Goal: Communication & Community: Ask a question

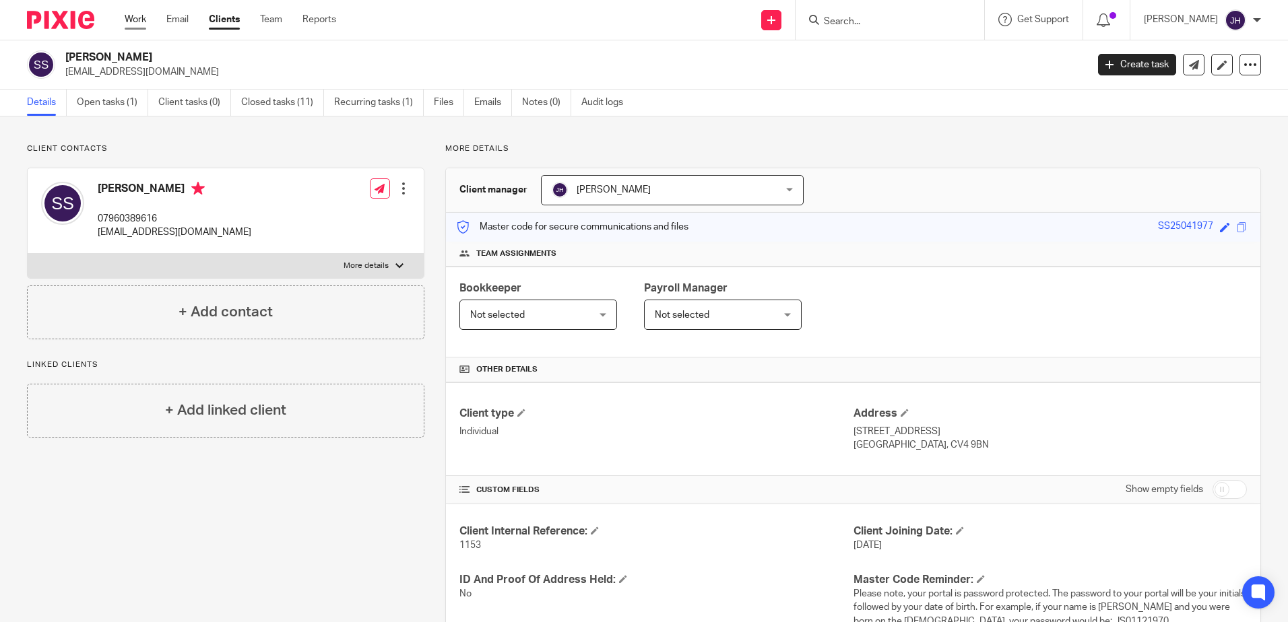
drag, startPoint x: 0, startPoint y: 0, endPoint x: 140, endPoint y: 23, distance: 142.0
click at [140, 23] on link "Work" at bounding box center [136, 19] width 22 height 13
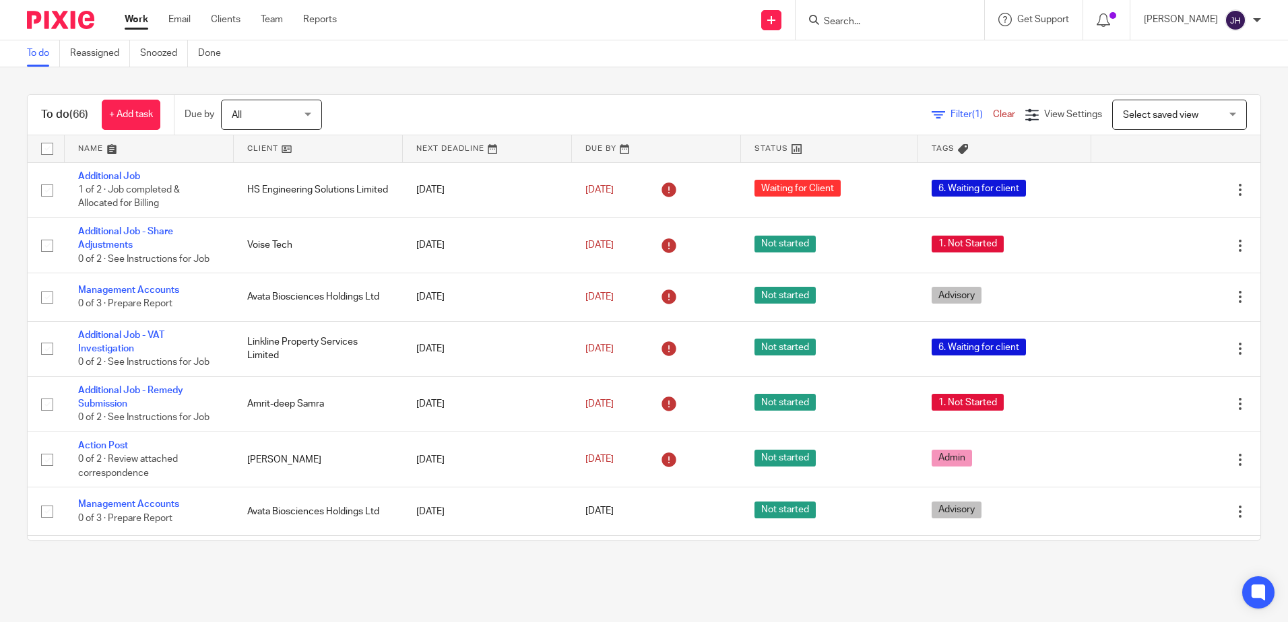
click at [98, 152] on link at bounding box center [149, 148] width 169 height 27
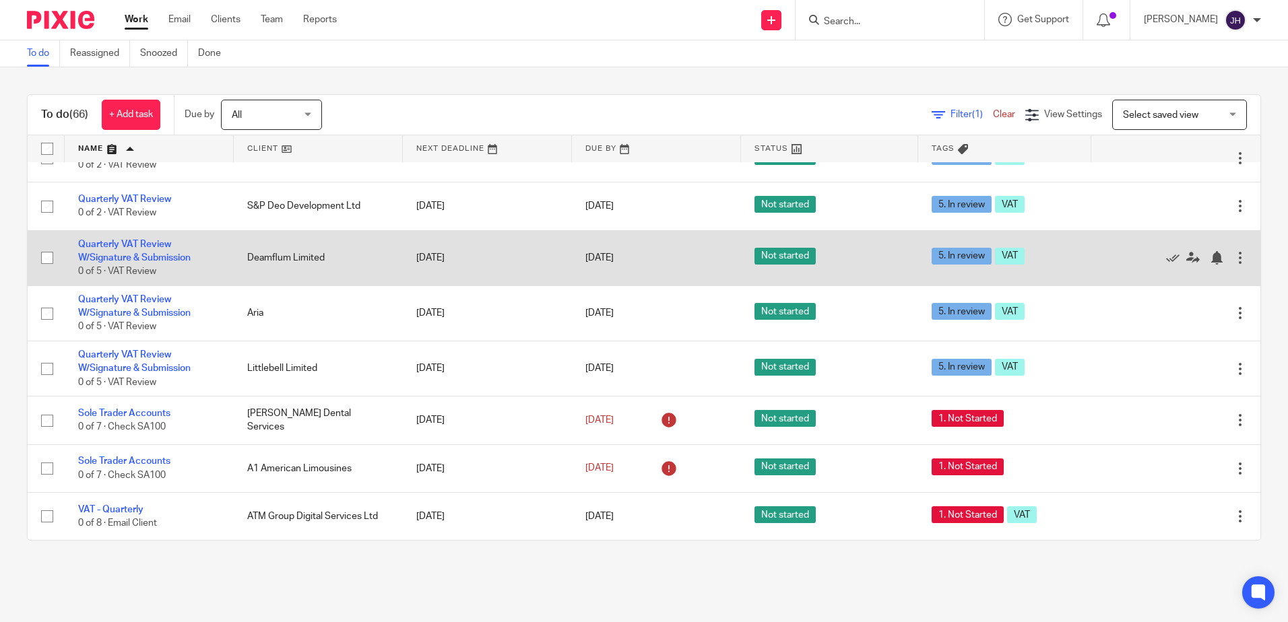
scroll to position [3419, 0]
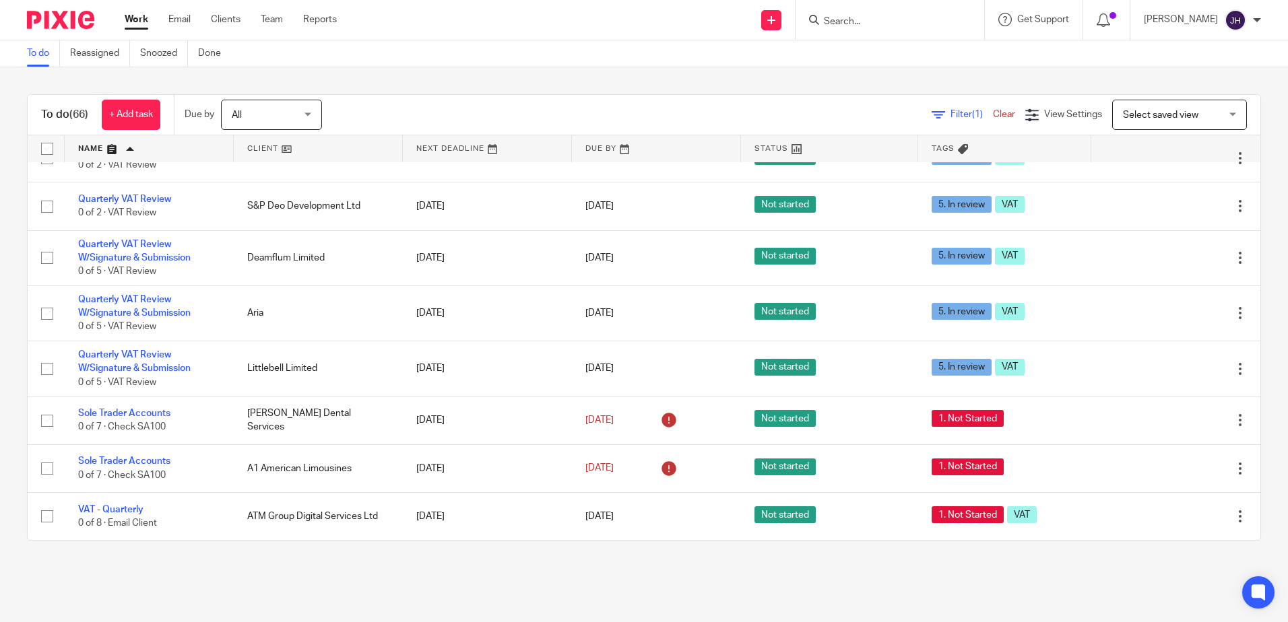
click at [866, 18] on input "Search" at bounding box center [882, 22] width 121 height 12
drag, startPoint x: 899, startPoint y: 22, endPoint x: 836, endPoint y: 9, distance: 64.1
click at [837, 8] on div "novari No results found. Try searching for the name of a client or contact..." at bounding box center [890, 20] width 189 height 40
type input "carto"
click at [1027, 59] on link at bounding box center [943, 57] width 247 height 31
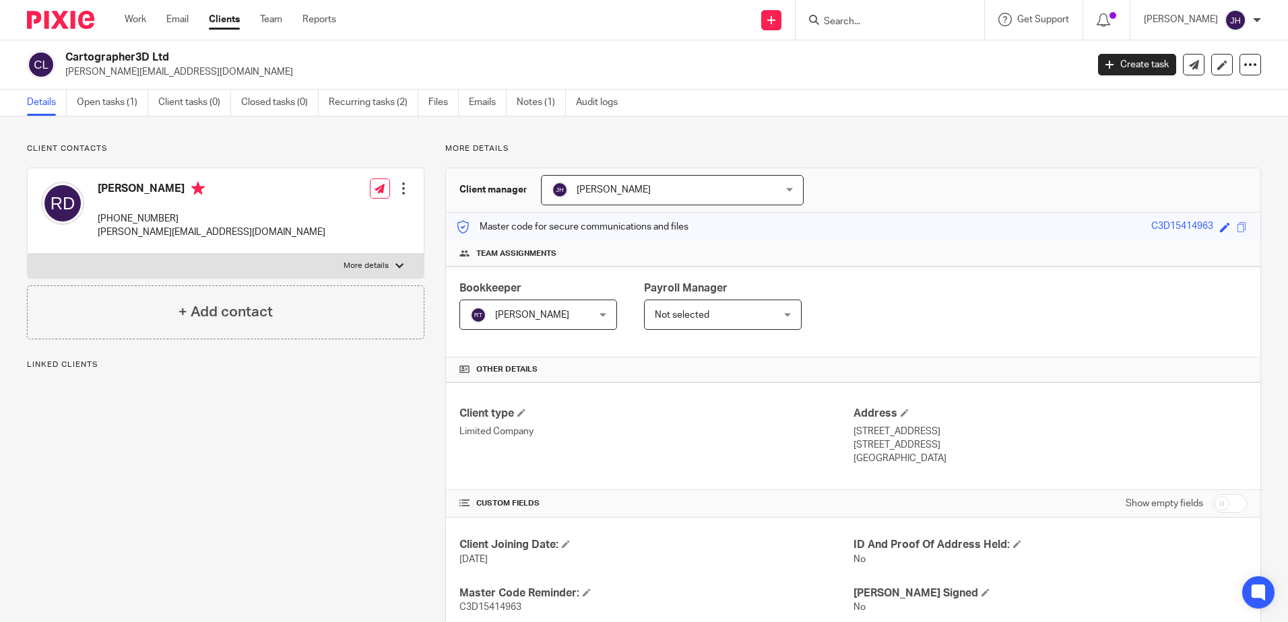
click at [103, 110] on link "Open tasks (1)" at bounding box center [112, 103] width 71 height 26
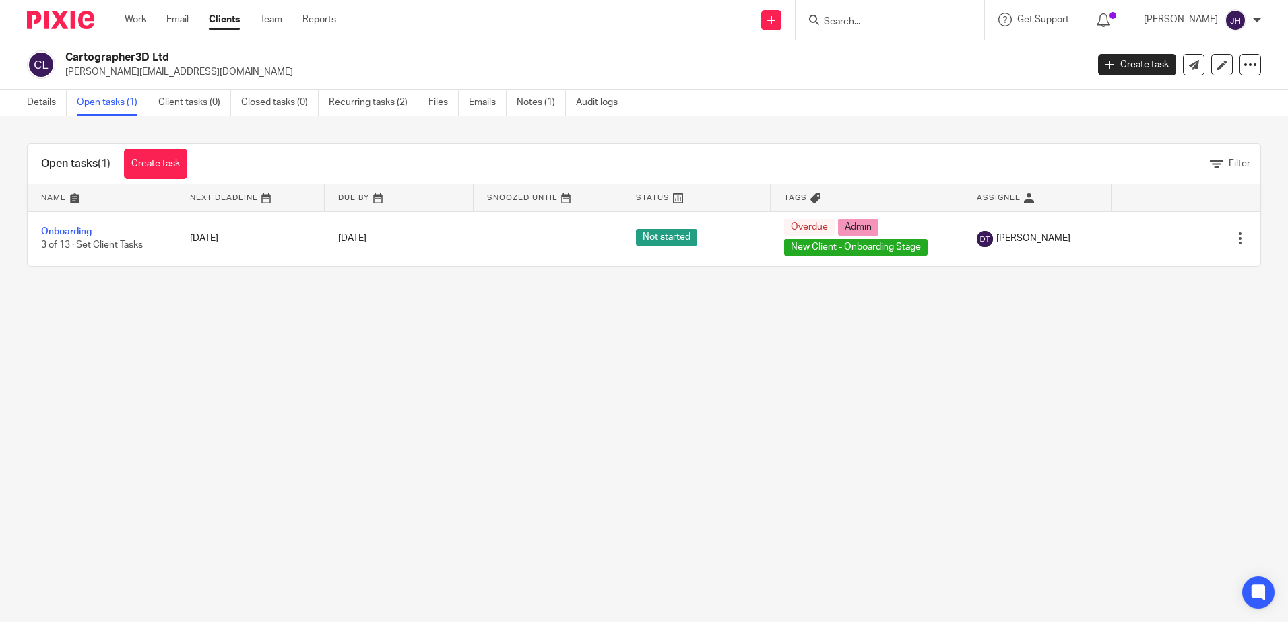
click at [396, 399] on main "Cartographer3D Ltd richard@cartographer3d.com Create task Update from Companies…" at bounding box center [644, 311] width 1288 height 622
click at [880, 24] on input "Search" at bounding box center [882, 22] width 121 height 12
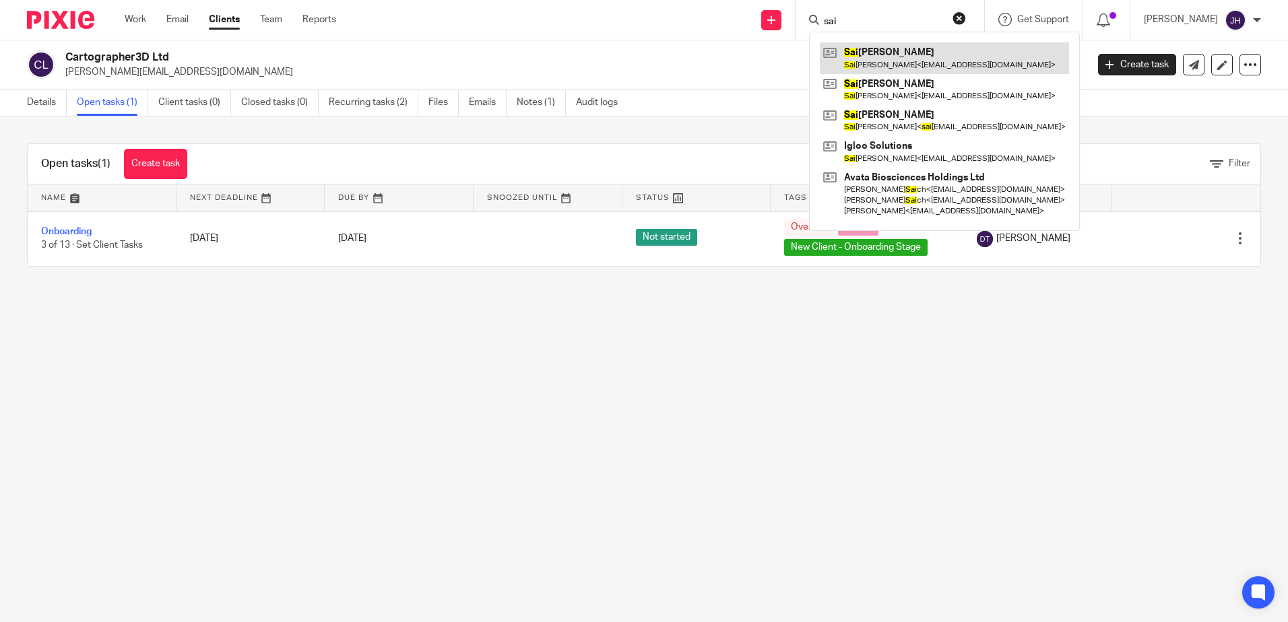
type input "sai"
click at [911, 48] on link at bounding box center [944, 57] width 249 height 31
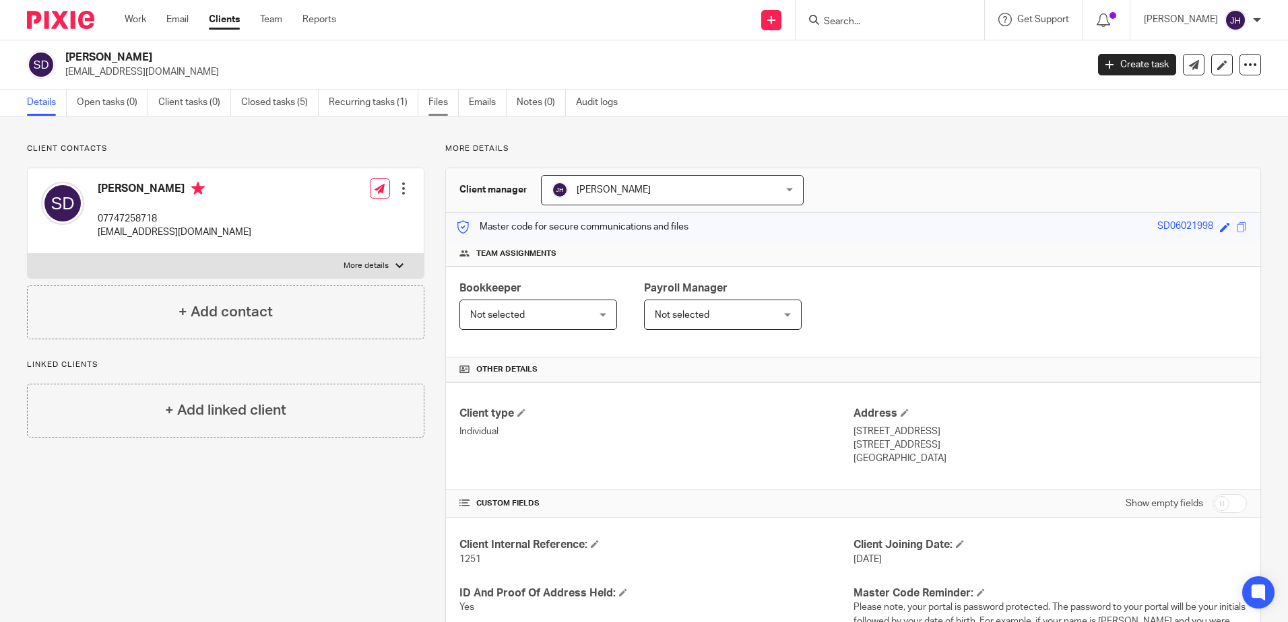
click at [444, 101] on link "Files" at bounding box center [443, 103] width 30 height 26
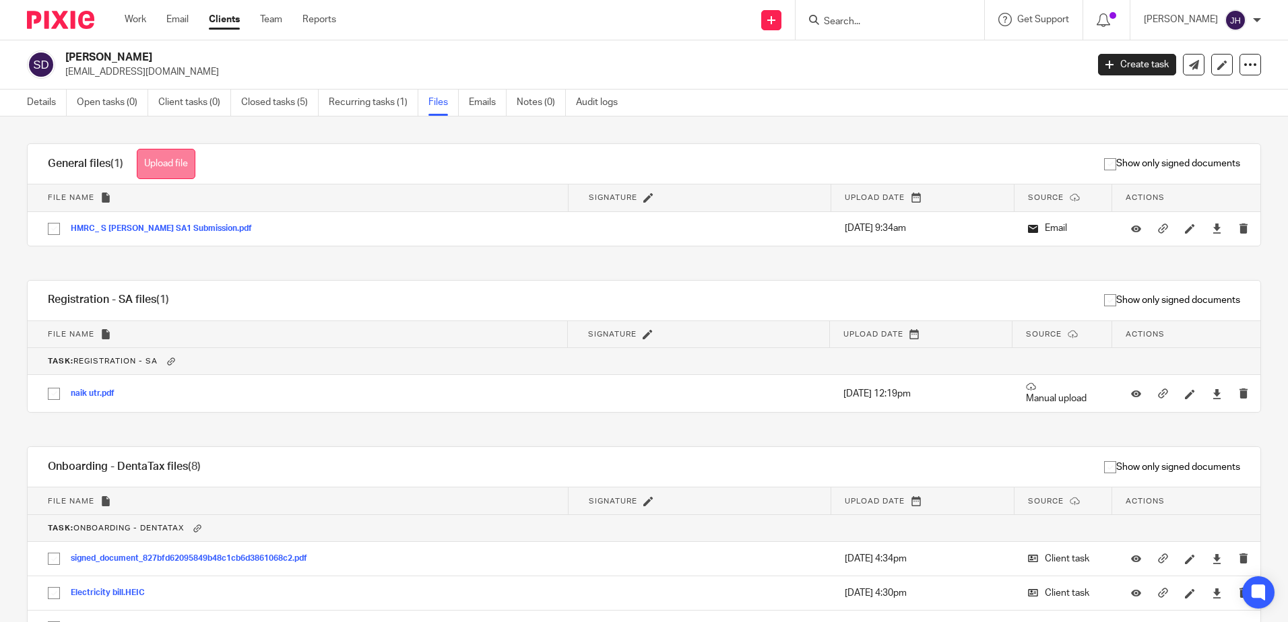
click at [186, 163] on button "Upload file" at bounding box center [166, 164] width 59 height 30
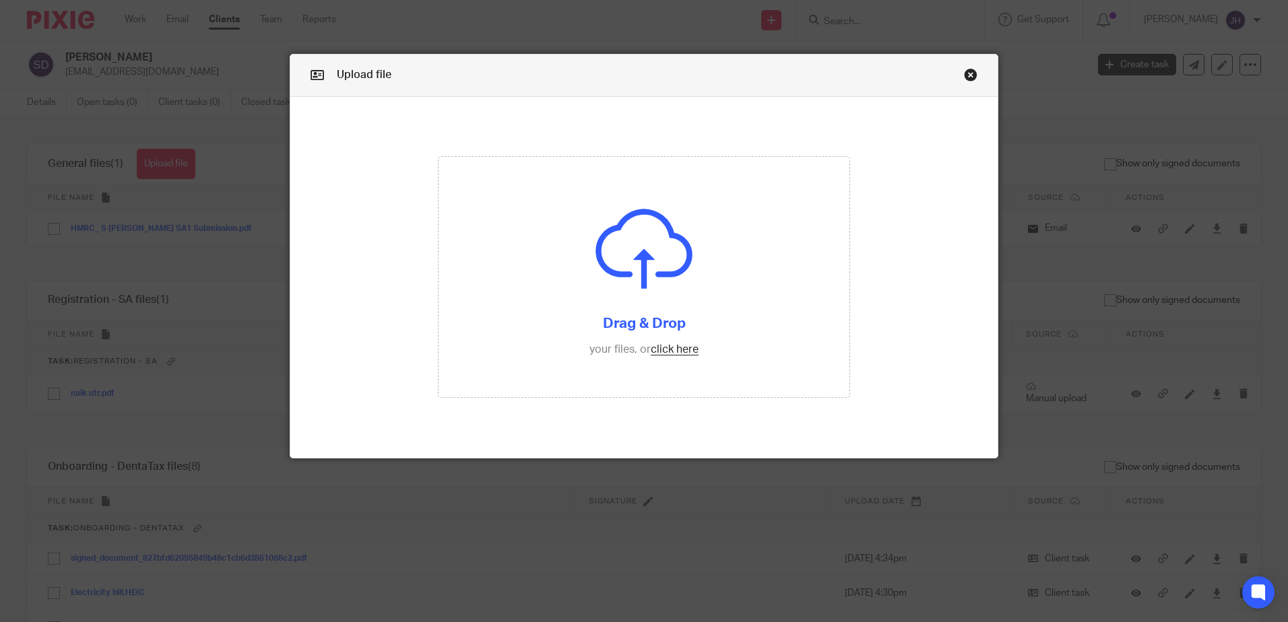
click at [967, 76] on link "Close this dialog window" at bounding box center [970, 77] width 13 height 18
click at [965, 74] on link "Close this dialog window" at bounding box center [970, 77] width 13 height 18
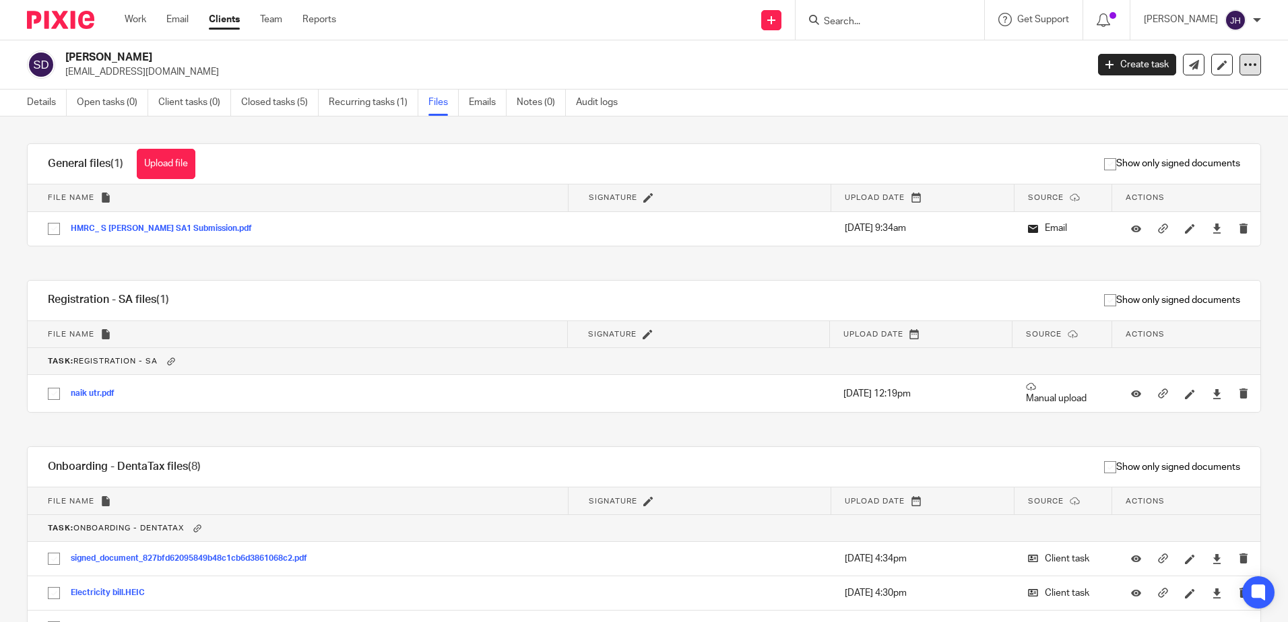
click at [1248, 63] on div at bounding box center [1250, 65] width 22 height 22
click at [826, 63] on h2 "[PERSON_NAME]" at bounding box center [470, 58] width 810 height 14
click at [30, 106] on link "Details" at bounding box center [47, 103] width 40 height 26
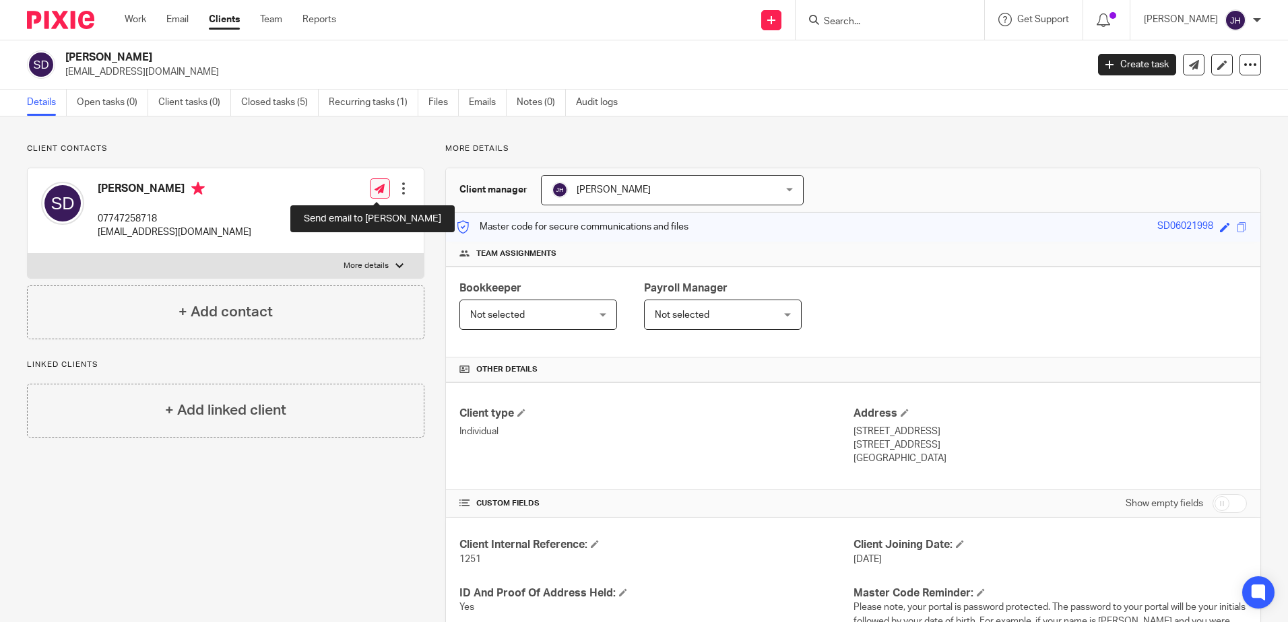
click at [378, 191] on icon at bounding box center [380, 189] width 10 height 10
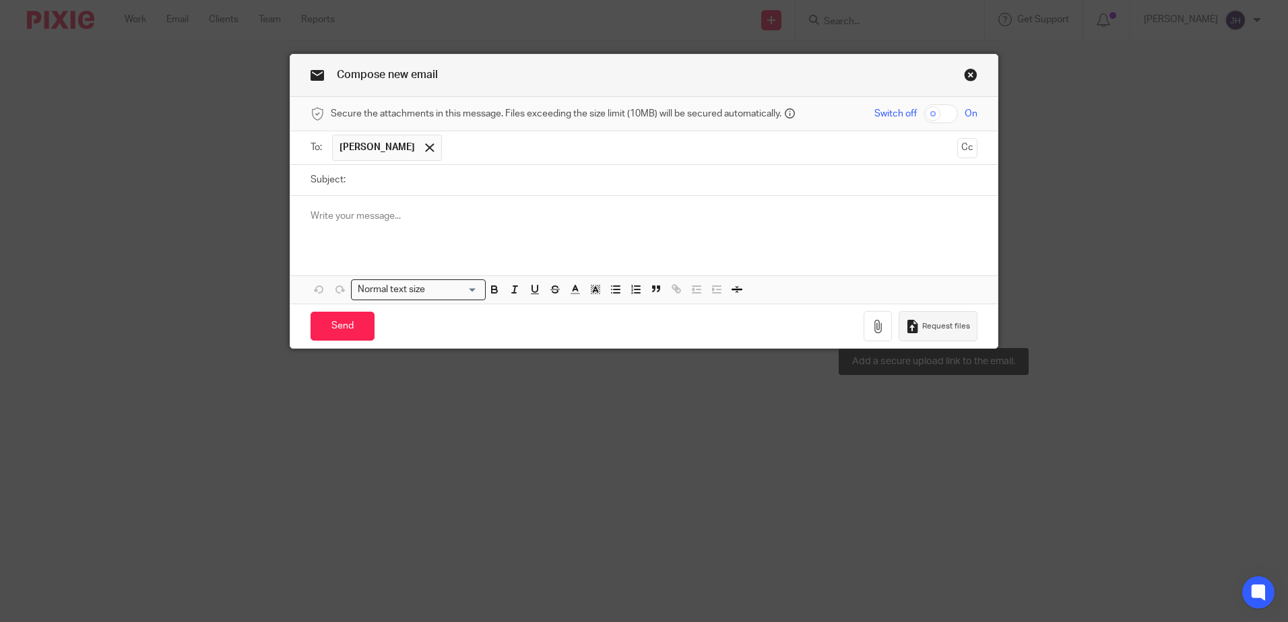
click at [938, 321] on button "Request files" at bounding box center [938, 326] width 78 height 30
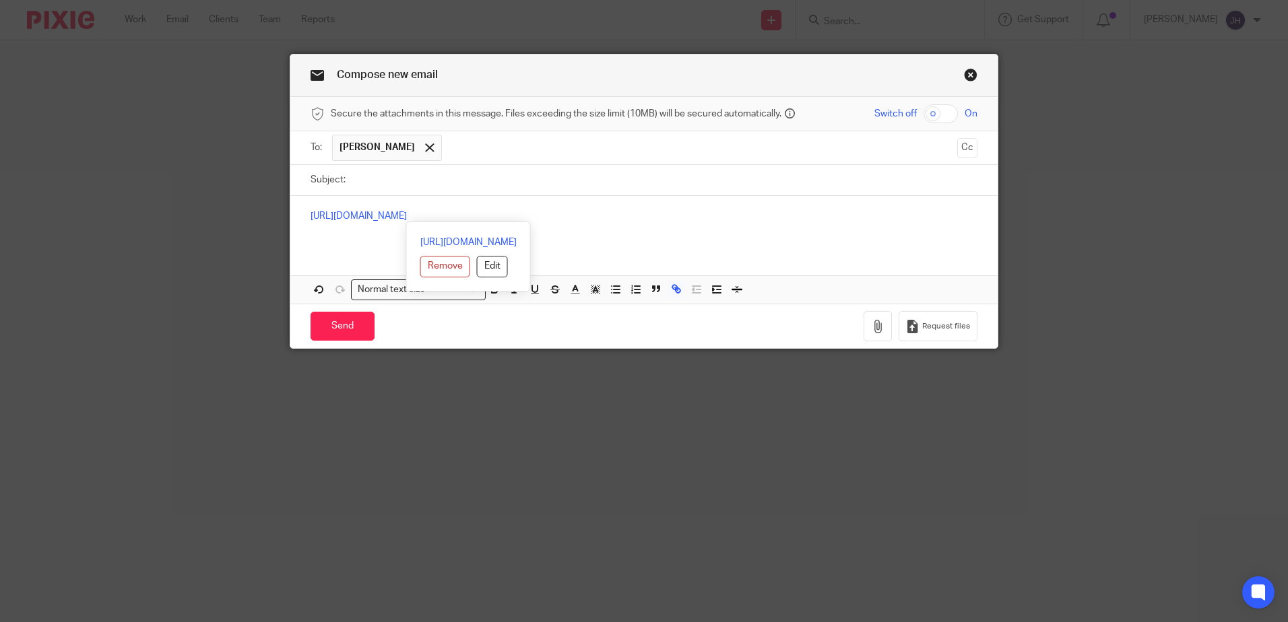
drag, startPoint x: 574, startPoint y: 226, endPoint x: 291, endPoint y: 217, distance: 283.0
click at [291, 217] on div "https://sachdevs-ca.usepixie.net/u/ccf826e4c549cf39fc082988250f2859" at bounding box center [643, 222] width 707 height 53
click at [964, 73] on link "Close this dialog window" at bounding box center [970, 77] width 13 height 18
